Goal: Information Seeking & Learning: Learn about a topic

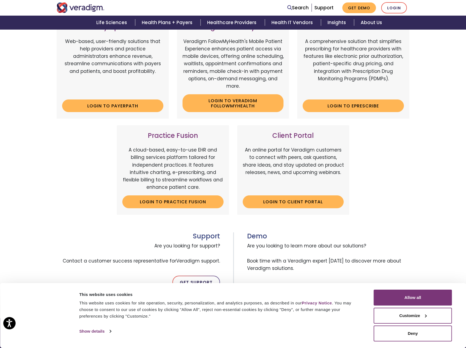
scroll to position [109, 0]
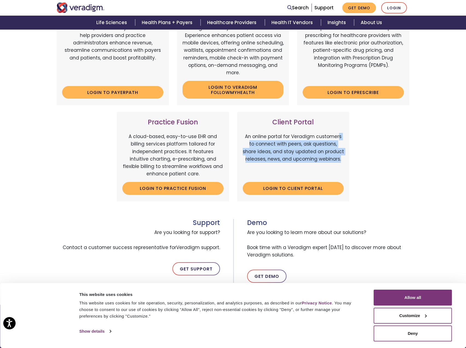
drag, startPoint x: 336, startPoint y: 137, endPoint x: 342, endPoint y: 158, distance: 21.4
click at [342, 157] on p "An online portal for Veradigm customers to connect with peers, ask questions, s…" at bounding box center [293, 155] width 101 height 45
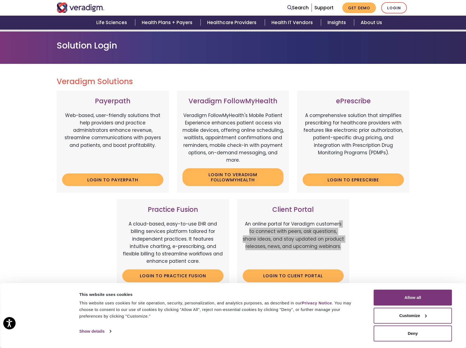
scroll to position [0, 0]
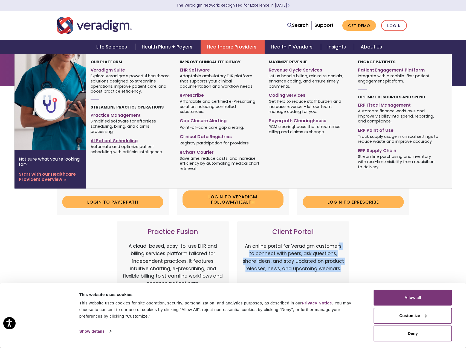
click at [114, 140] on link "AI Patient Scheduling" at bounding box center [131, 140] width 81 height 8
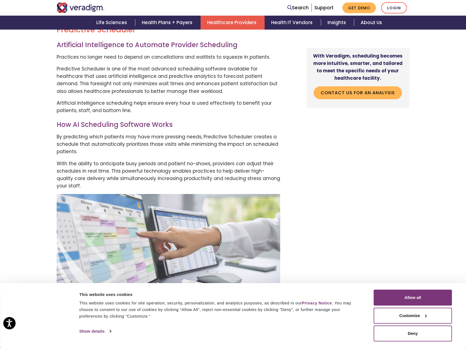
scroll to position [219, 0]
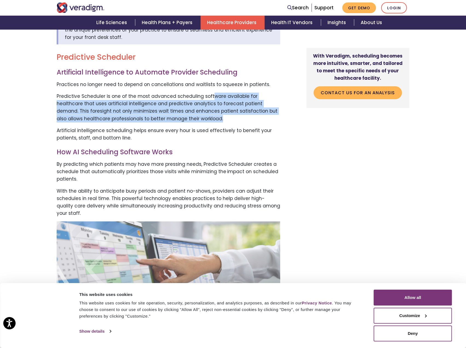
drag, startPoint x: 209, startPoint y: 98, endPoint x: 213, endPoint y: 123, distance: 25.7
click at [213, 122] on p "Predictive Scheduler is one of the most advanced scheduling software available …" at bounding box center [169, 108] width 224 height 30
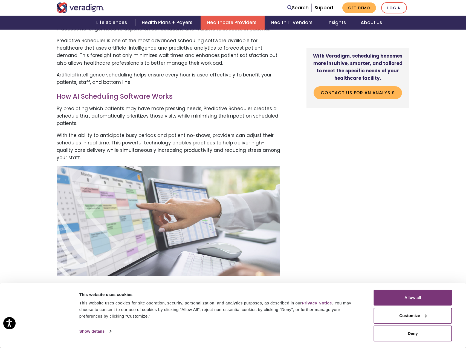
scroll to position [274, 0]
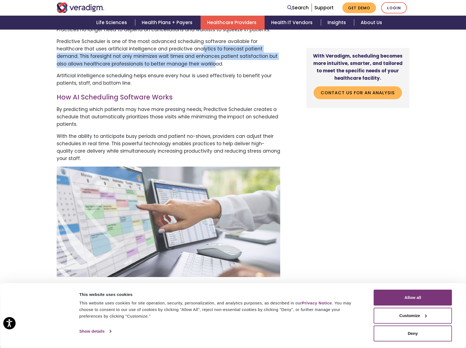
drag, startPoint x: 171, startPoint y: 49, endPoint x: 185, endPoint y: 67, distance: 23.0
click at [185, 67] on p "Predictive Scheduler is one of the most advanced scheduling software available …" at bounding box center [169, 53] width 224 height 30
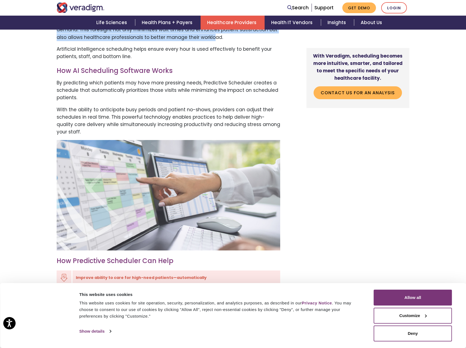
scroll to position [301, 0]
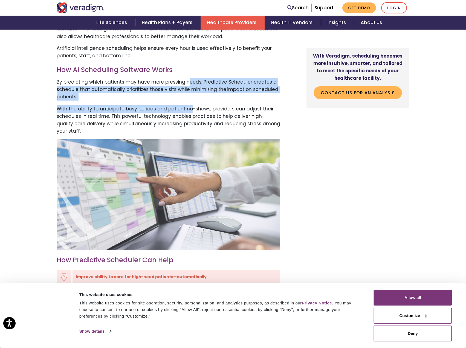
drag, startPoint x: 186, startPoint y: 86, endPoint x: 188, endPoint y: 102, distance: 15.6
click at [181, 101] on p "By predicting which patients may have more pressing needs, Predictive Scheduler…" at bounding box center [169, 89] width 224 height 22
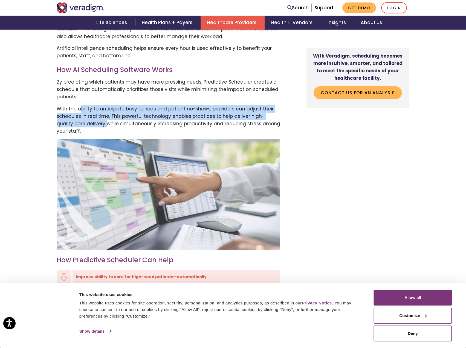
drag, startPoint x: 80, startPoint y: 109, endPoint x: 90, endPoint y: 125, distance: 18.8
click at [90, 125] on p "With the ability to anticipate busy periods and patient no-shows, providers can…" at bounding box center [169, 120] width 224 height 30
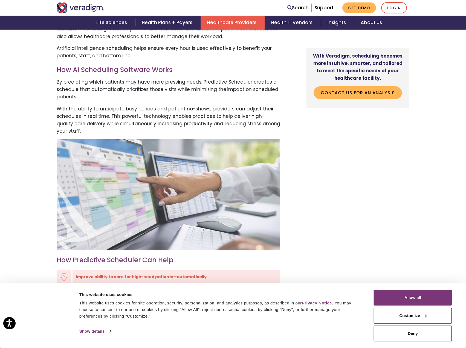
click at [165, 94] on p "By predicting which patients may have more pressing needs, Predictive Scheduler…" at bounding box center [169, 89] width 224 height 22
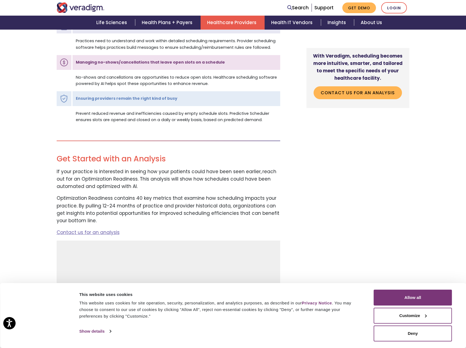
scroll to position [657, 0]
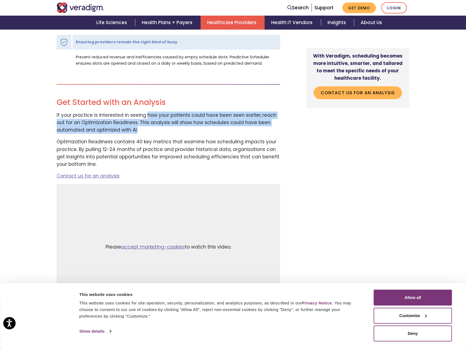
drag, startPoint x: 145, startPoint y: 119, endPoint x: 150, endPoint y: 131, distance: 13.3
click at [150, 131] on p "If your practice is interested in seeing how your patients could have been seen…" at bounding box center [169, 122] width 224 height 22
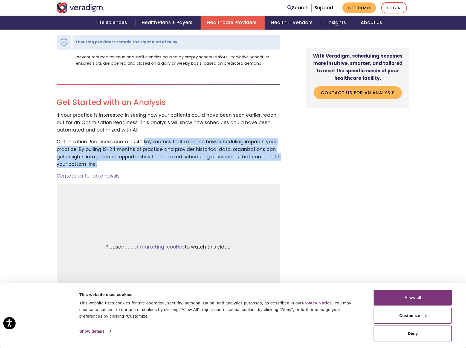
drag, startPoint x: 142, startPoint y: 140, endPoint x: 187, endPoint y: 166, distance: 51.8
click at [187, 166] on p "Optimization Readiness contains 40 key metrics that examine how scheduling impa…" at bounding box center [169, 153] width 224 height 30
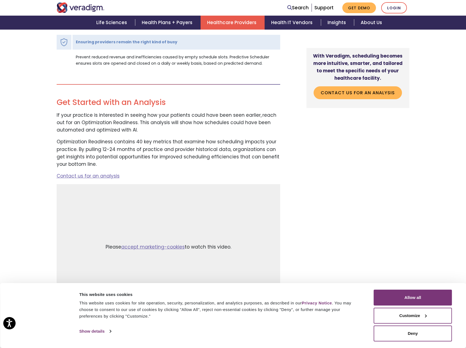
click at [229, 170] on div "Veradigm simplifies scheduling by harnessing the power of artificial intelligen…" at bounding box center [173, 136] width 241 height 1133
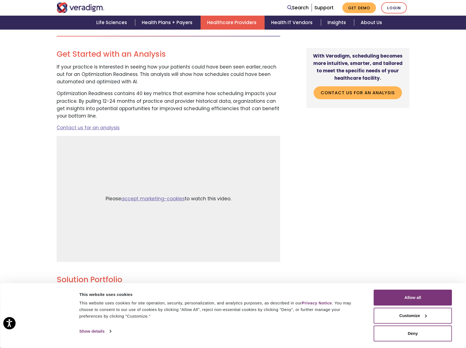
scroll to position [712, 0]
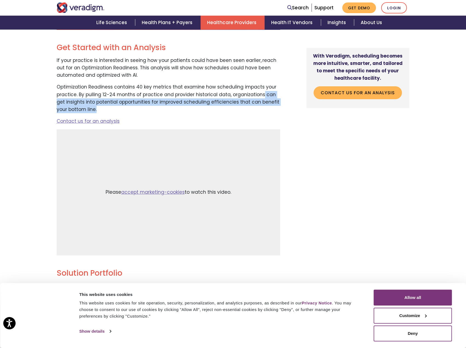
drag, startPoint x: 259, startPoint y: 93, endPoint x: 263, endPoint y: 114, distance: 20.5
click at [263, 113] on p "Optimization Readiness contains 40 key metrics that examine how scheduling impa…" at bounding box center [169, 98] width 224 height 30
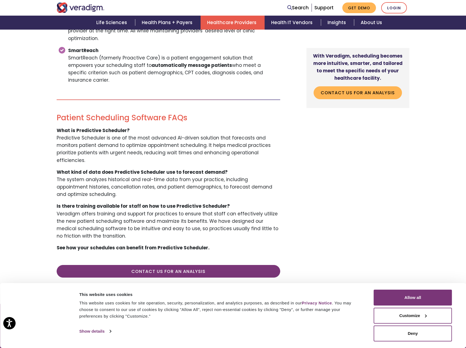
scroll to position [1095, 0]
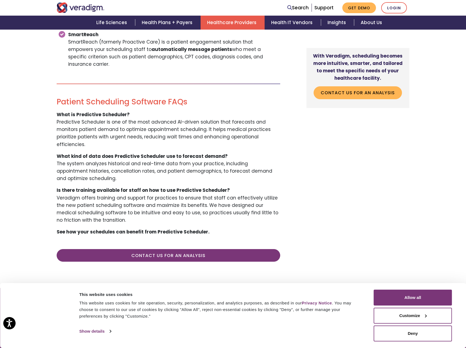
drag, startPoint x: 113, startPoint y: 142, endPoint x: 122, endPoint y: 159, distance: 19.4
click at [122, 159] on p "What kind of data does Predictive Scheduler use to forecast demand? The system …" at bounding box center [169, 167] width 224 height 30
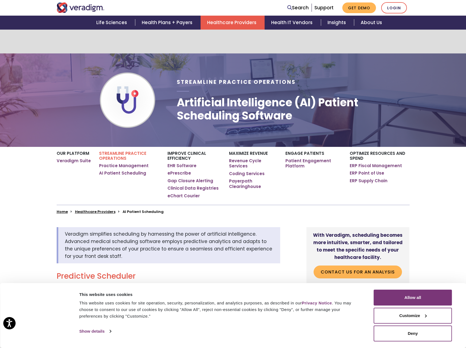
scroll to position [0, 0]
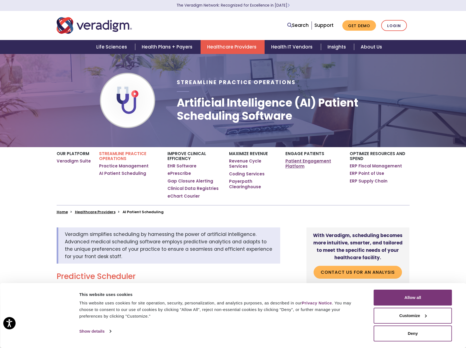
click at [312, 163] on link "Patient Engagement Platform" at bounding box center [313, 163] width 56 height 11
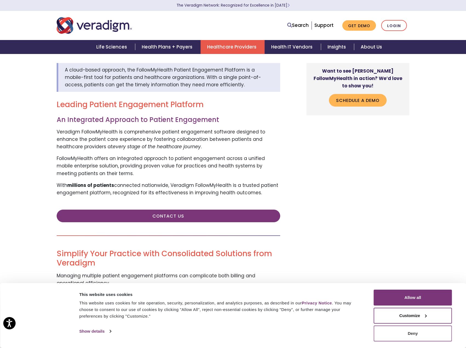
click at [431, 339] on button "Deny" at bounding box center [413, 333] width 78 height 16
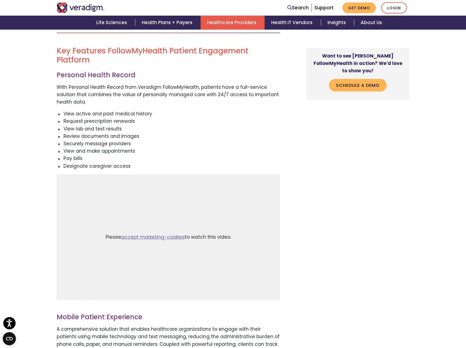
scroll to position [766, 0]
